Goal: Find specific page/section: Find specific page/section

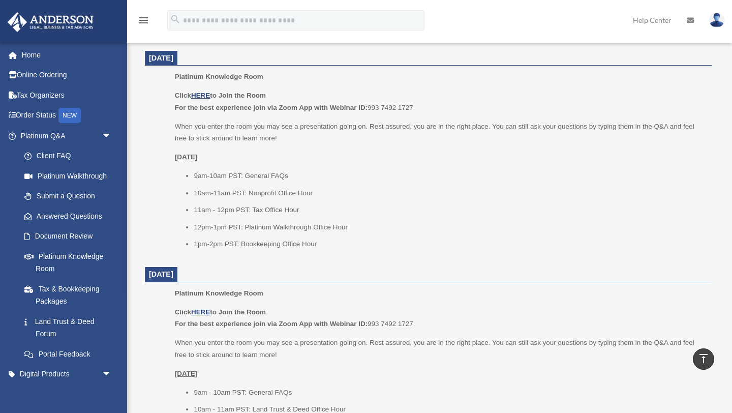
scroll to position [645, 0]
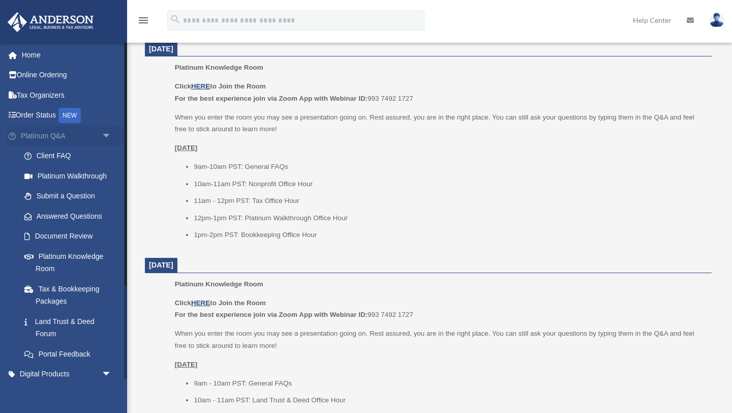
click at [102, 135] on span "arrow_drop_down" at bounding box center [112, 136] width 20 height 21
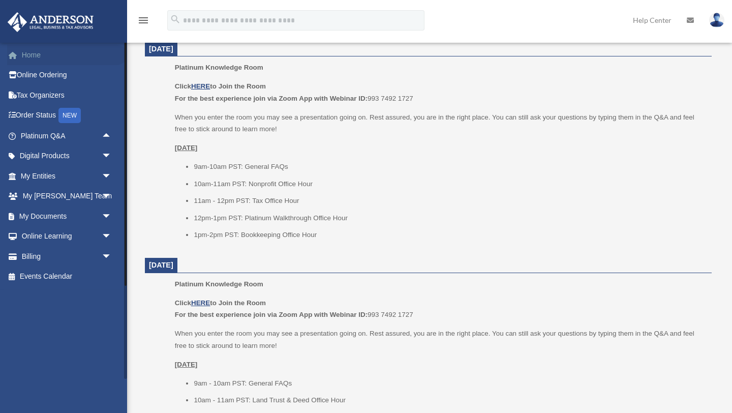
click at [36, 56] on link "Home" at bounding box center [67, 55] width 120 height 20
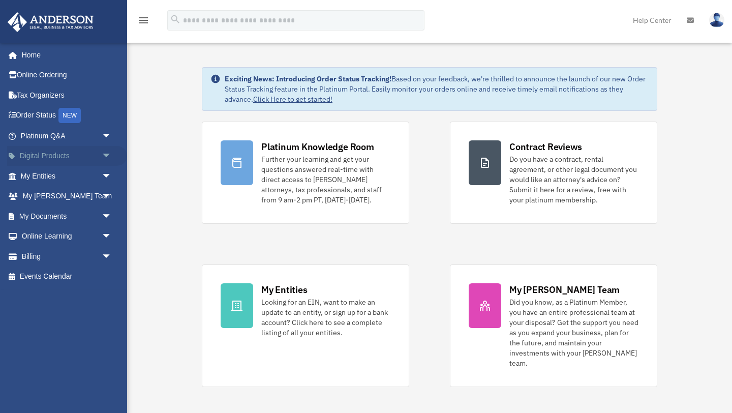
click at [104, 158] on span "arrow_drop_down" at bounding box center [112, 156] width 20 height 21
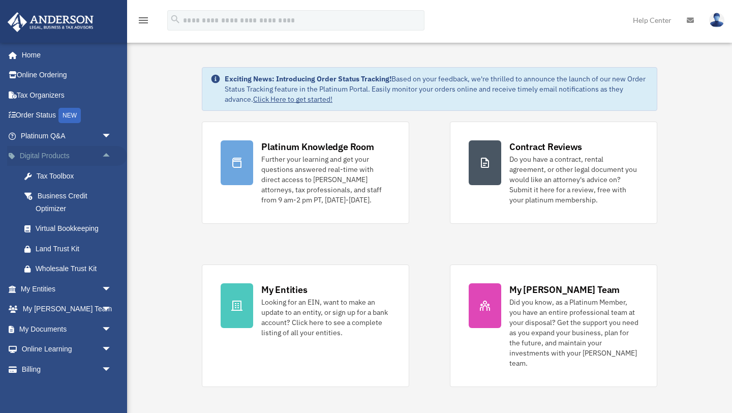
click at [104, 159] on span "arrow_drop_up" at bounding box center [112, 156] width 20 height 21
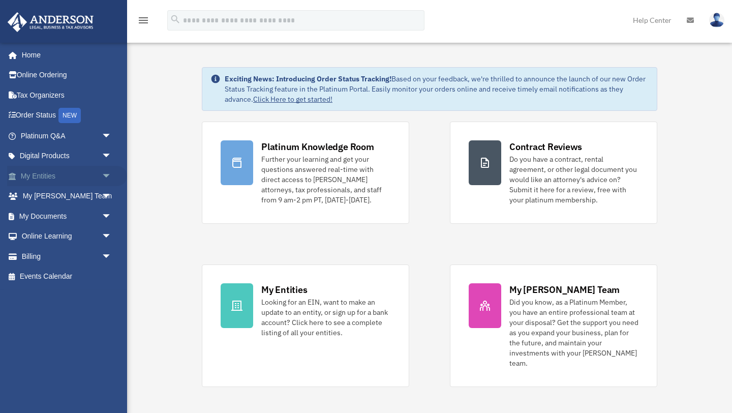
click at [110, 176] on span "arrow_drop_down" at bounding box center [112, 176] width 20 height 21
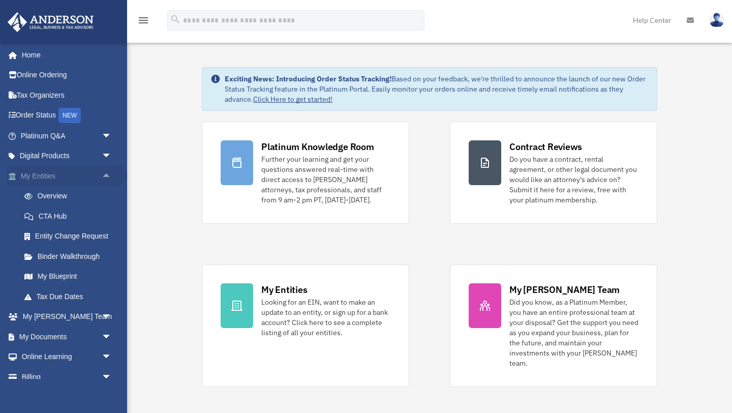
click at [110, 176] on span "arrow_drop_up" at bounding box center [112, 176] width 20 height 21
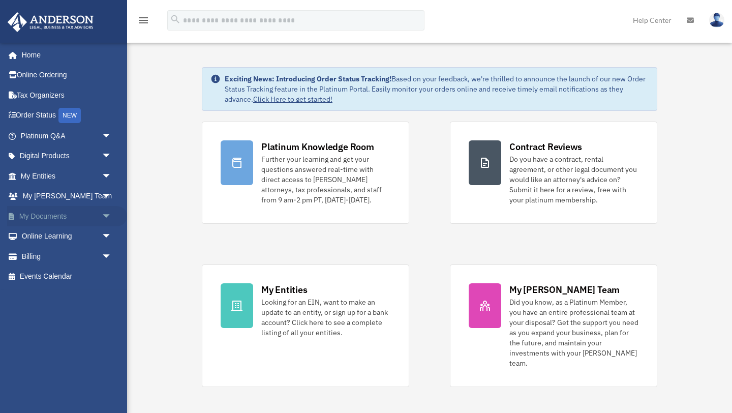
click at [108, 219] on span "arrow_drop_down" at bounding box center [112, 216] width 20 height 21
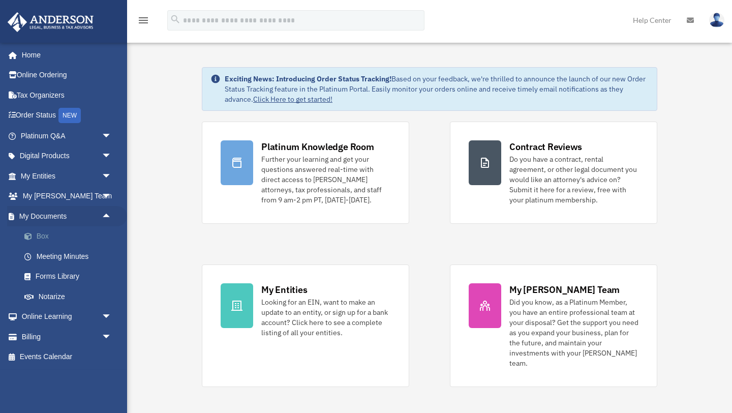
click at [43, 237] on link "Box" at bounding box center [70, 236] width 113 height 20
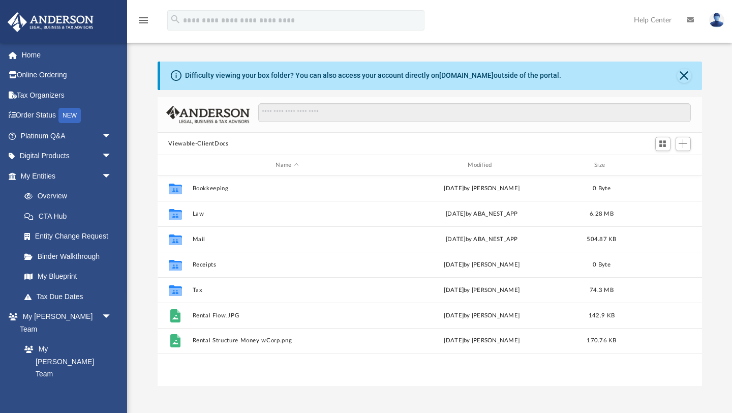
scroll to position [231, 544]
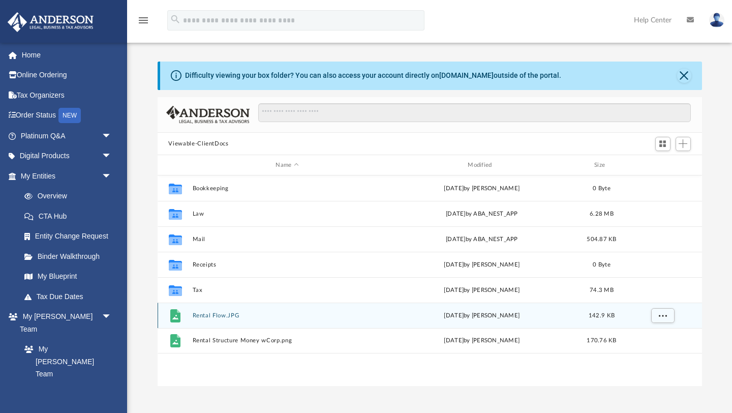
click at [208, 313] on button "Rental Flow.JPG" at bounding box center [287, 315] width 190 height 7
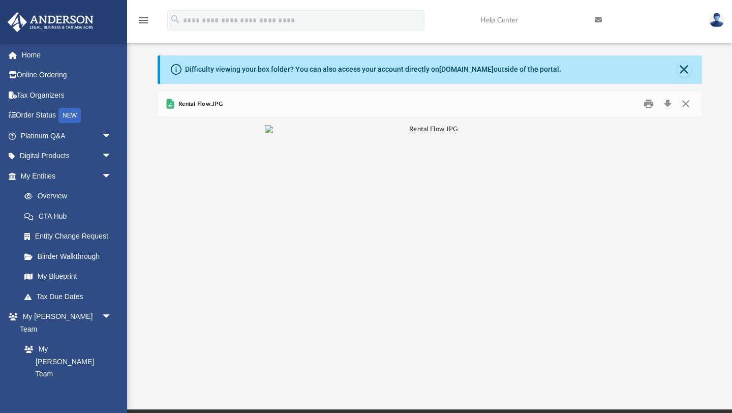
scroll to position [12, 0]
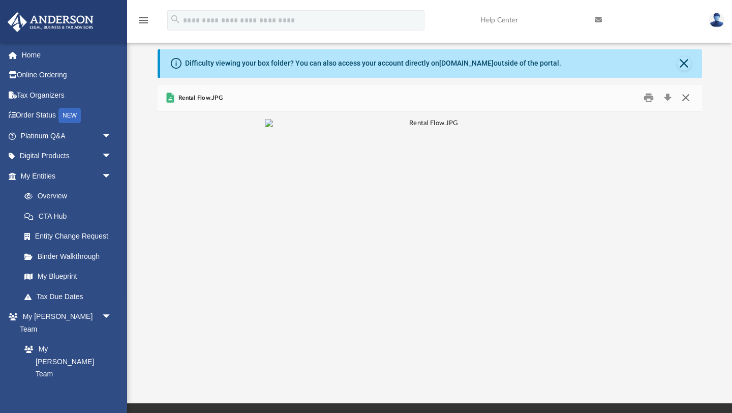
click at [689, 96] on button "Close" at bounding box center [685, 98] width 18 height 16
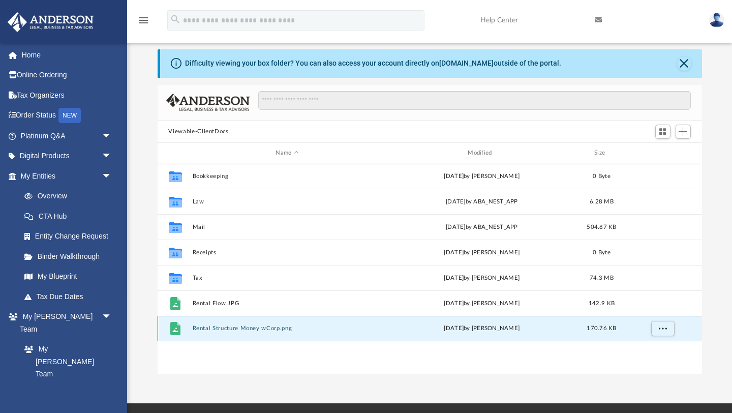
click at [272, 329] on button "Rental Structure Money wCorp.png" at bounding box center [287, 328] width 190 height 7
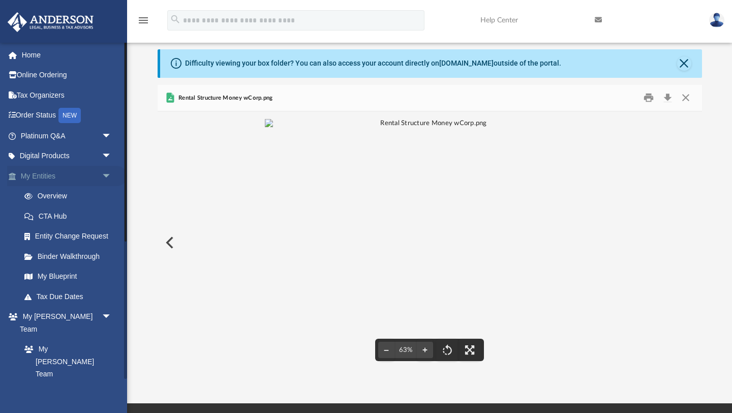
click at [102, 177] on span "arrow_drop_down" at bounding box center [112, 176] width 20 height 21
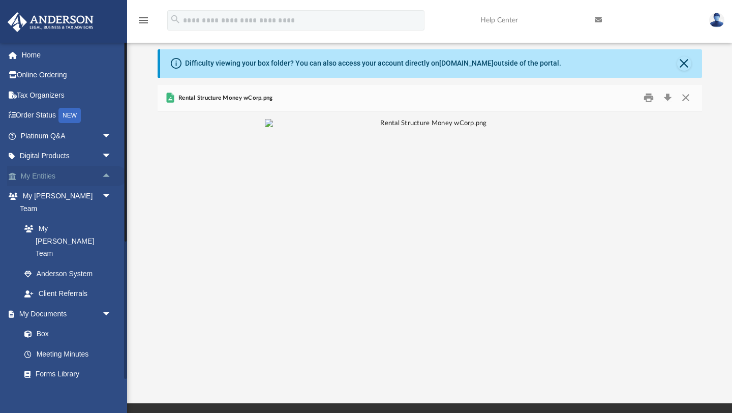
click at [103, 178] on span "arrow_drop_up" at bounding box center [112, 176] width 20 height 21
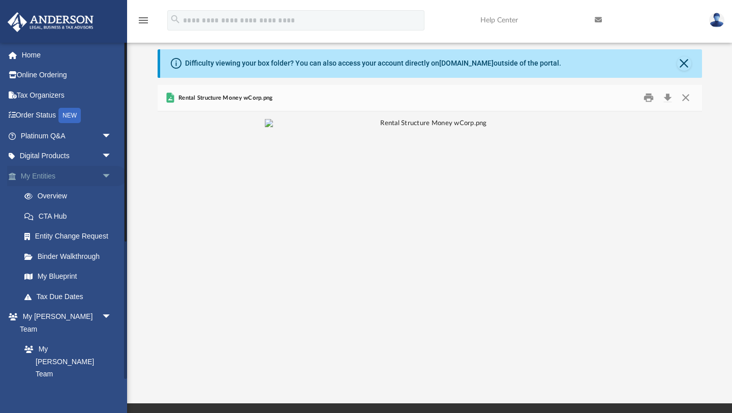
click at [103, 178] on span "arrow_drop_down" at bounding box center [112, 176] width 20 height 21
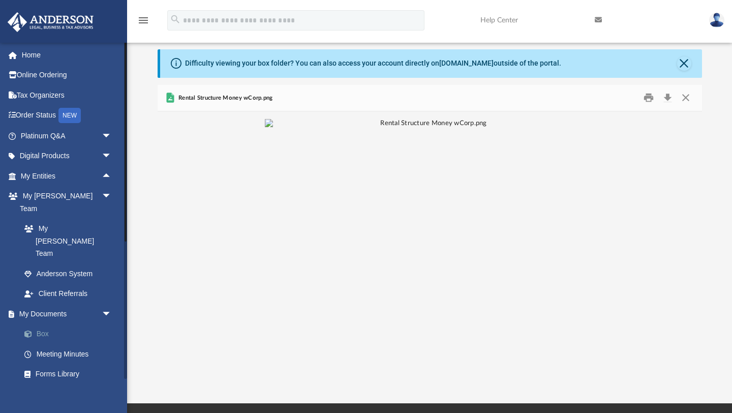
click at [42, 324] on link "Box" at bounding box center [70, 334] width 113 height 20
click at [103, 303] on span "arrow_drop_down" at bounding box center [112, 313] width 20 height 21
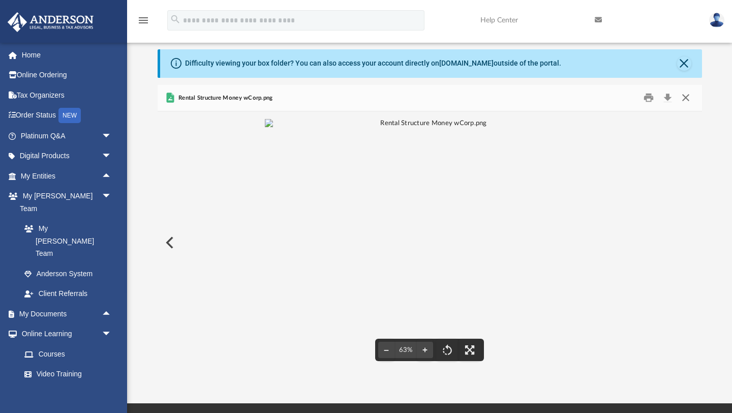
click at [684, 104] on button "Close" at bounding box center [685, 98] width 18 height 16
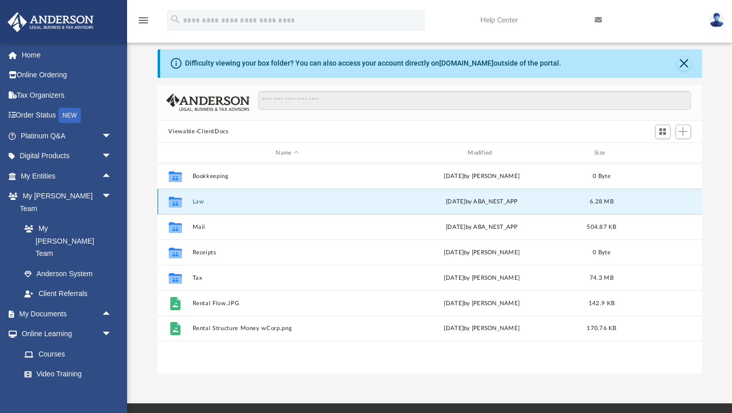
click at [334, 203] on button "Law" at bounding box center [287, 201] width 190 height 7
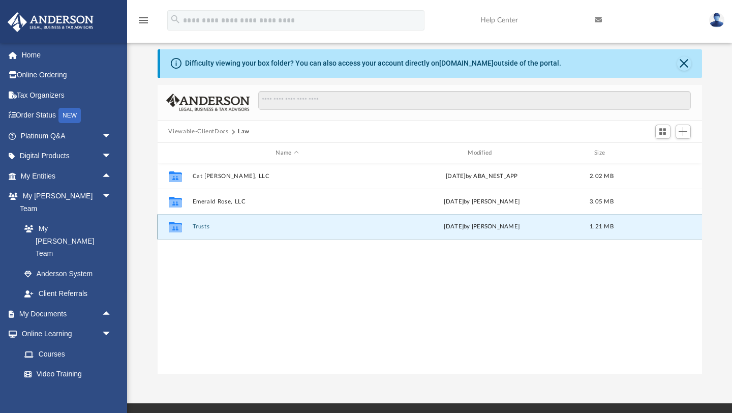
click at [256, 228] on button "Trusts" at bounding box center [287, 227] width 190 height 7
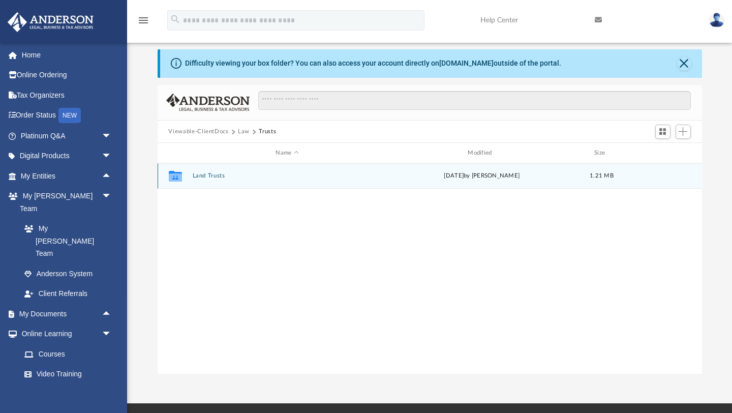
click at [319, 180] on div "Collaborated Folder Land Trusts Mon Aug 11 2025 by Lucas Turman 1.21 MB" at bounding box center [430, 175] width 544 height 25
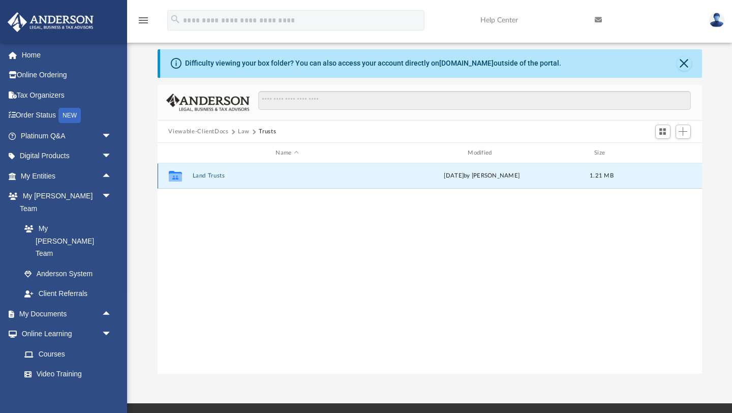
click at [238, 177] on button "Land Trusts" at bounding box center [287, 176] width 190 height 7
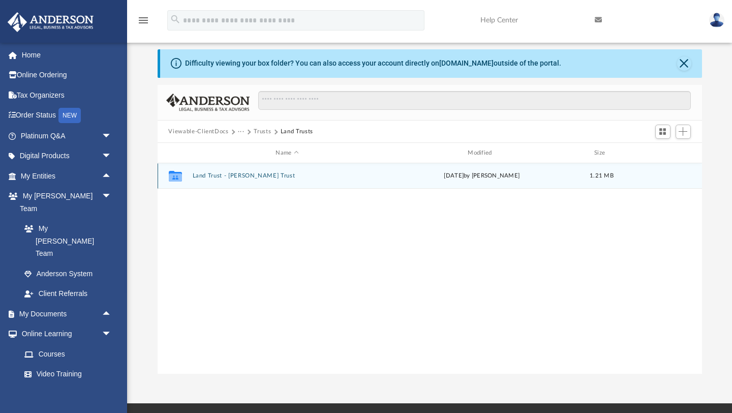
click at [218, 179] on div "Collaborated Folder Land Trust - Anas Azi Trust Mon Aug 11 2025 by Lucas Turman…" at bounding box center [430, 175] width 544 height 25
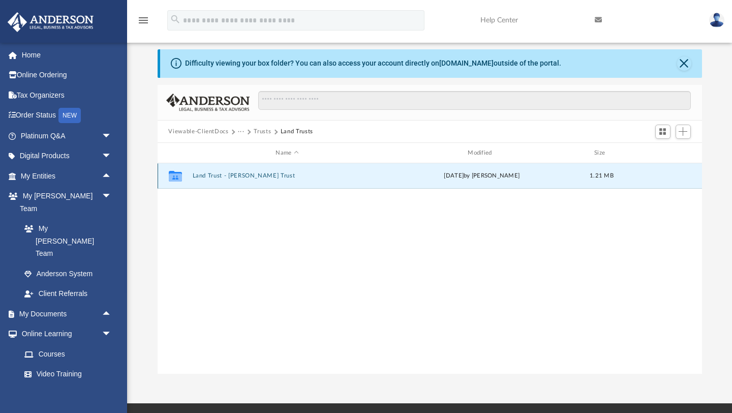
click at [218, 179] on div "Collaborated Folder Land Trust - Anas Azi Trust Mon Aug 11 2025 by Lucas Turman…" at bounding box center [430, 175] width 544 height 25
click at [262, 132] on button "Trusts" at bounding box center [262, 131] width 17 height 9
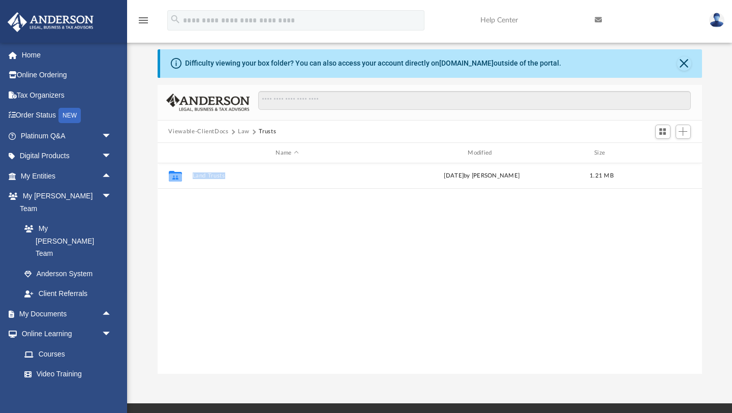
click at [191, 131] on button "Viewable-ClientDocs" at bounding box center [198, 131] width 60 height 9
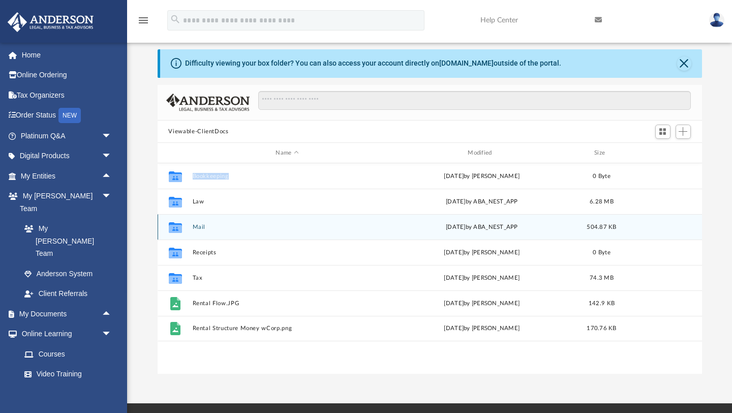
click at [253, 225] on button "Mail" at bounding box center [287, 227] width 190 height 7
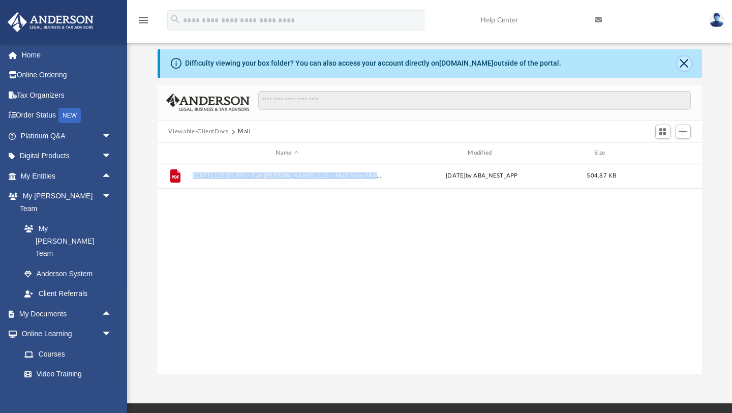
click at [686, 65] on button "Close" at bounding box center [684, 63] width 14 height 14
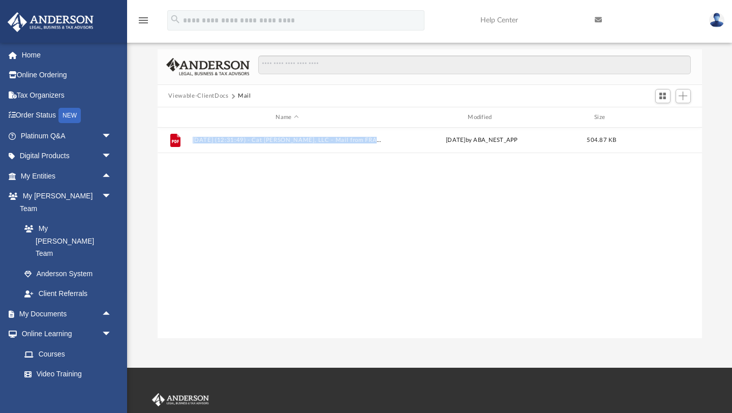
click at [212, 93] on button "Viewable-ClientDocs" at bounding box center [198, 95] width 60 height 9
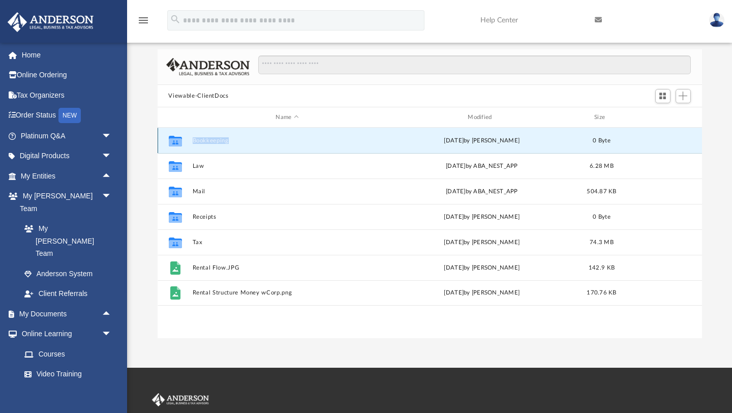
click at [295, 140] on button "Bookkeeping" at bounding box center [287, 140] width 190 height 7
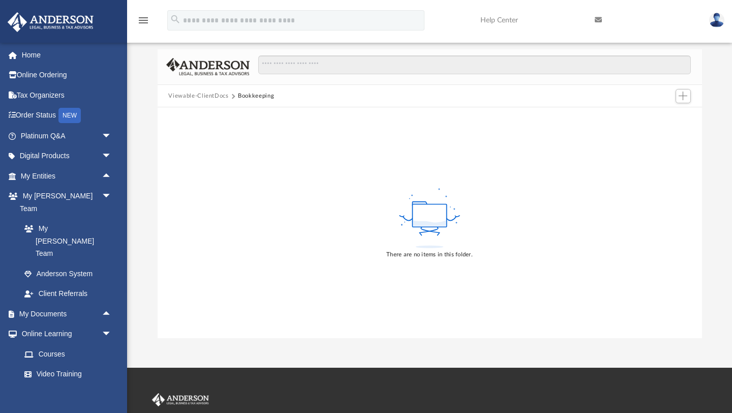
click at [210, 91] on button "Viewable-ClientDocs" at bounding box center [198, 95] width 60 height 9
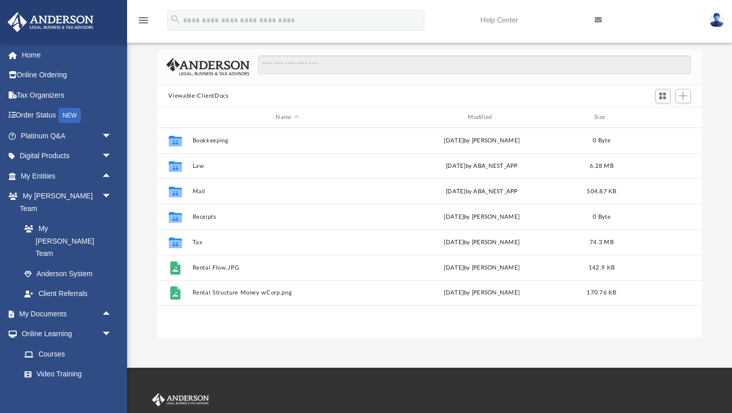
scroll to position [231, 544]
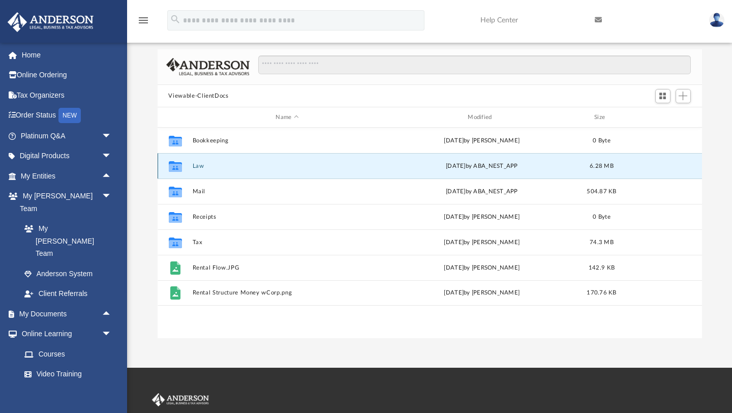
click at [252, 167] on button "Law" at bounding box center [287, 166] width 190 height 7
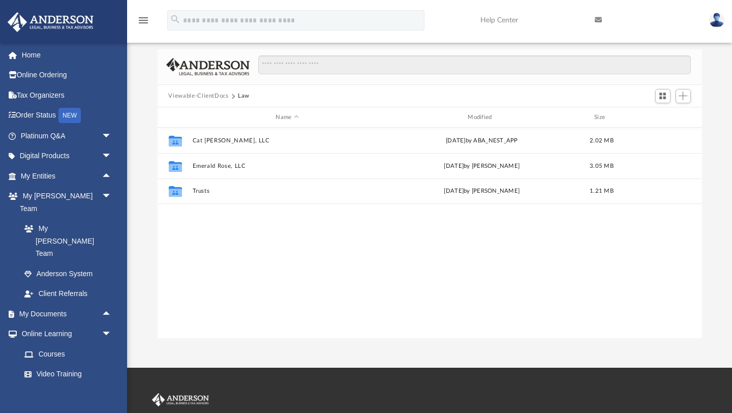
click at [207, 95] on button "Viewable-ClientDocs" at bounding box center [198, 95] width 60 height 9
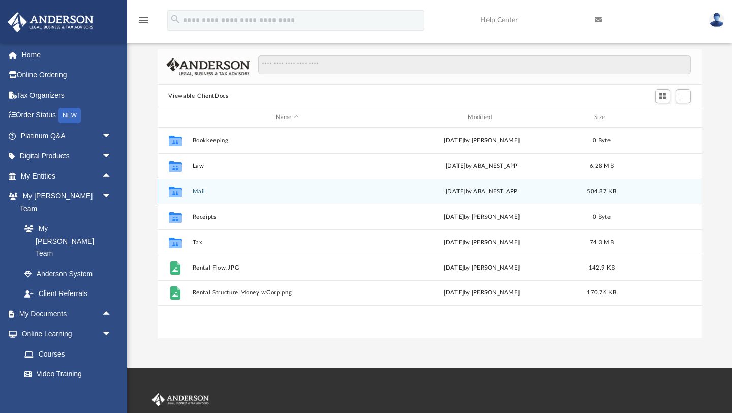
click at [256, 188] on button "Mail" at bounding box center [287, 191] width 190 height 7
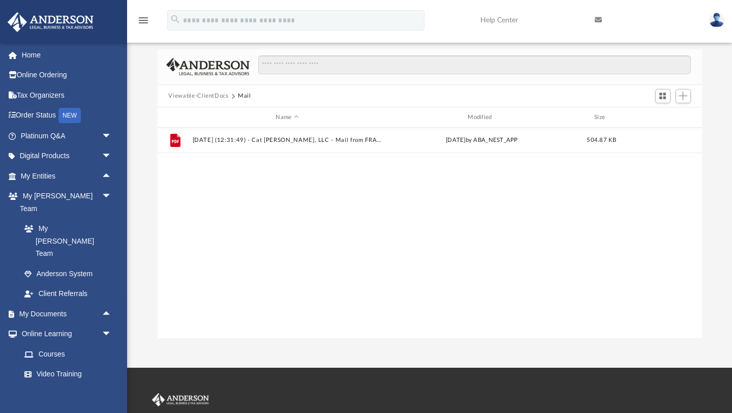
click at [213, 98] on button "Viewable-ClientDocs" at bounding box center [198, 95] width 60 height 9
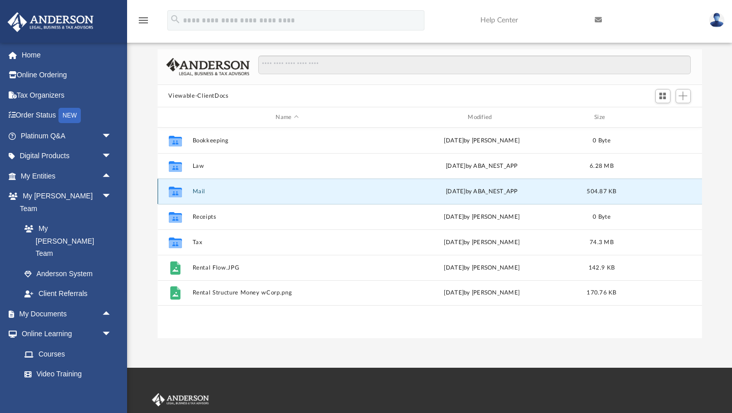
click at [280, 194] on button "Mail" at bounding box center [287, 191] width 190 height 7
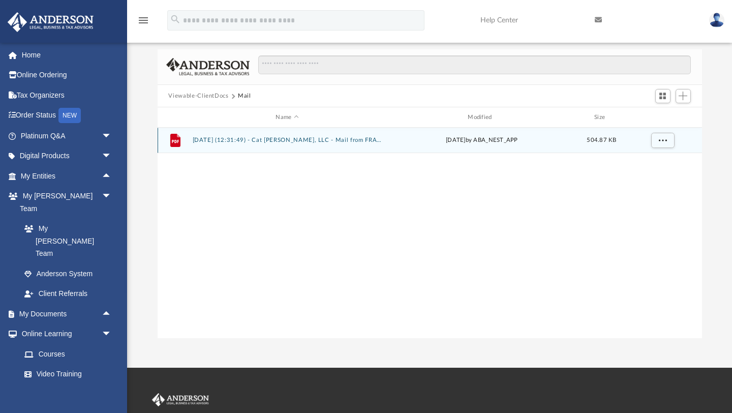
click at [302, 141] on button "2025.08.19 (12:31:49) - Cat Lina, LLC - Mail from FRANCHISE TAX BOARD.pdf" at bounding box center [287, 140] width 190 height 7
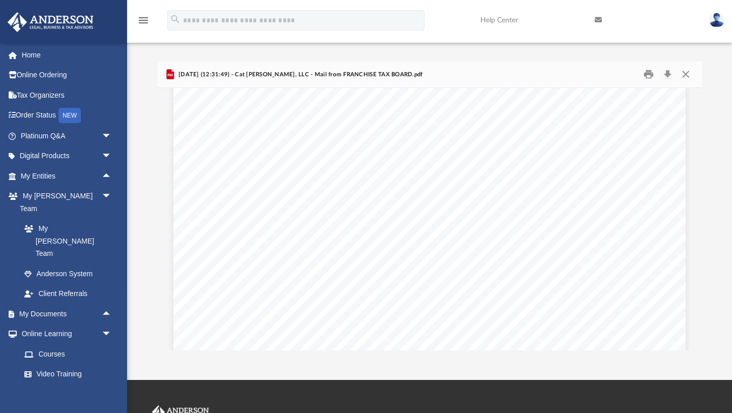
scroll to position [0, 0]
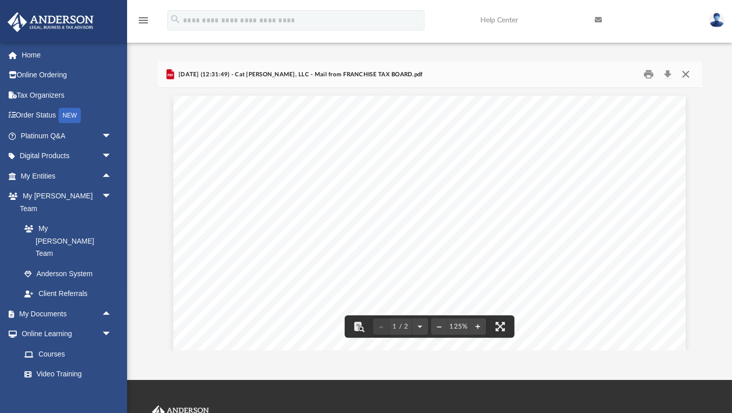
click at [689, 74] on button "Close" at bounding box center [685, 75] width 18 height 16
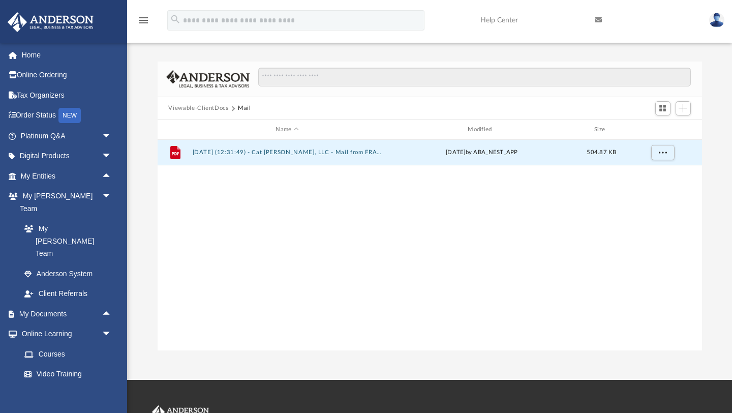
click at [199, 112] on button "Viewable-ClientDocs" at bounding box center [198, 108] width 60 height 9
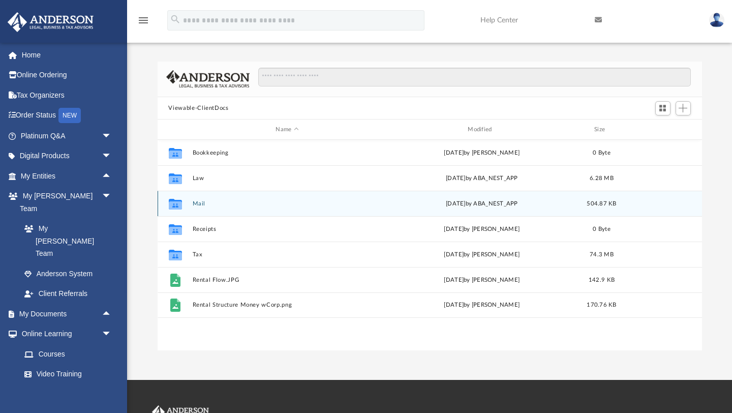
click at [272, 198] on div "Collaborated Folder Mail Tue Aug 19 2025 by ABA_NEST_APP 504.87 KB" at bounding box center [430, 203] width 544 height 25
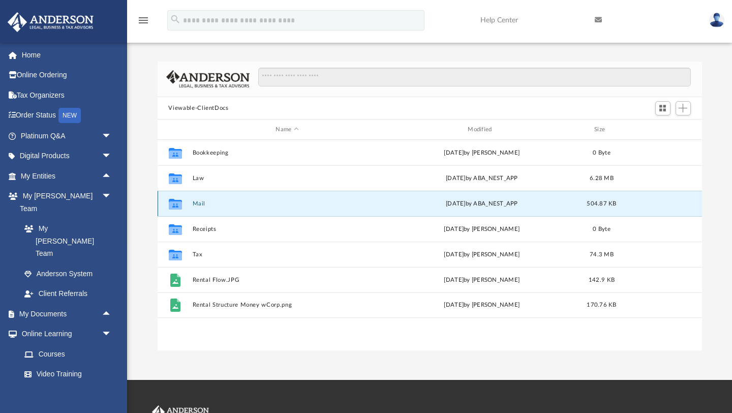
click at [198, 202] on button "Mail" at bounding box center [287, 203] width 190 height 7
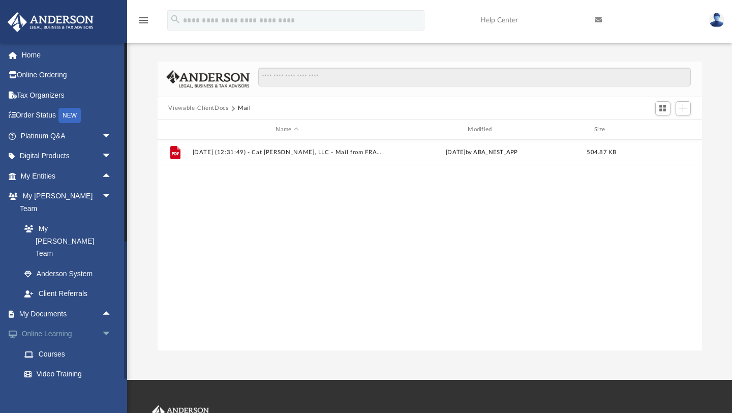
click at [102, 324] on span "arrow_drop_down" at bounding box center [112, 334] width 20 height 21
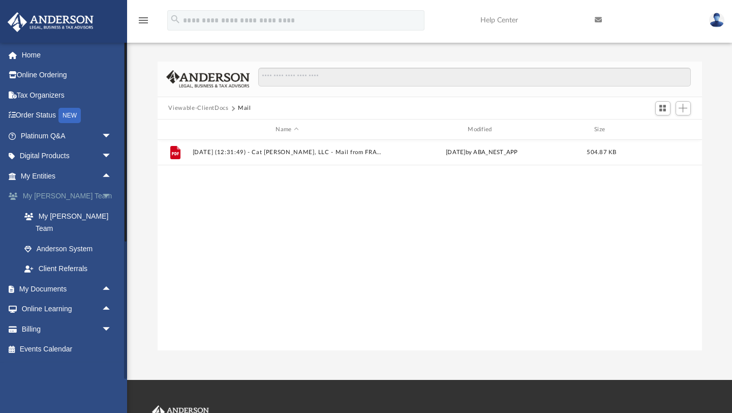
click at [104, 200] on span "arrow_drop_down" at bounding box center [112, 196] width 20 height 21
